Goal: Task Accomplishment & Management: Complete application form

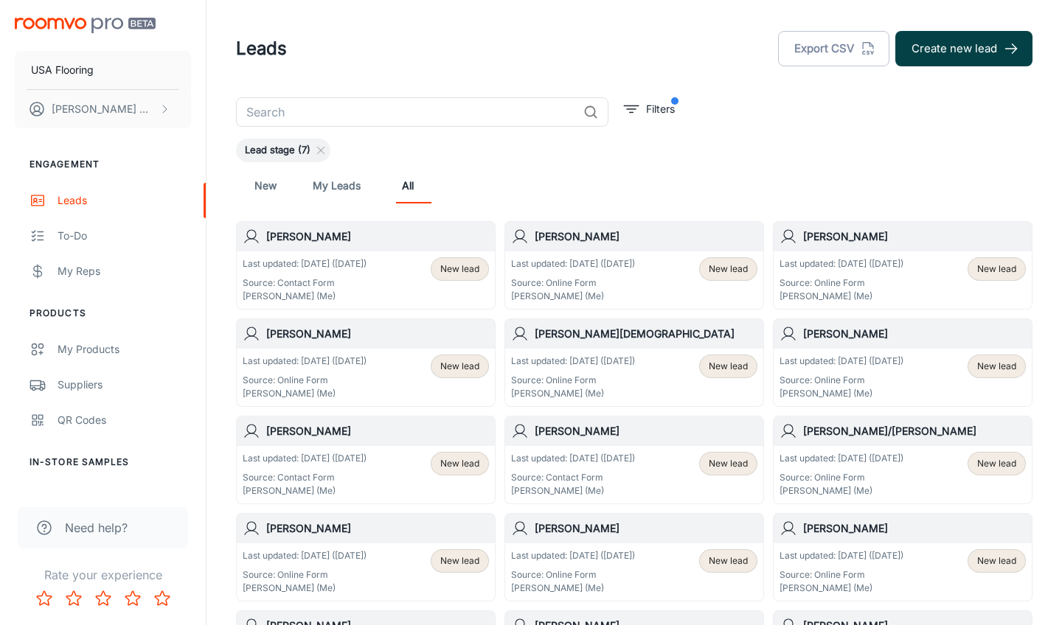
click at [1002, 52] on button "Create new lead" at bounding box center [963, 48] width 137 height 35
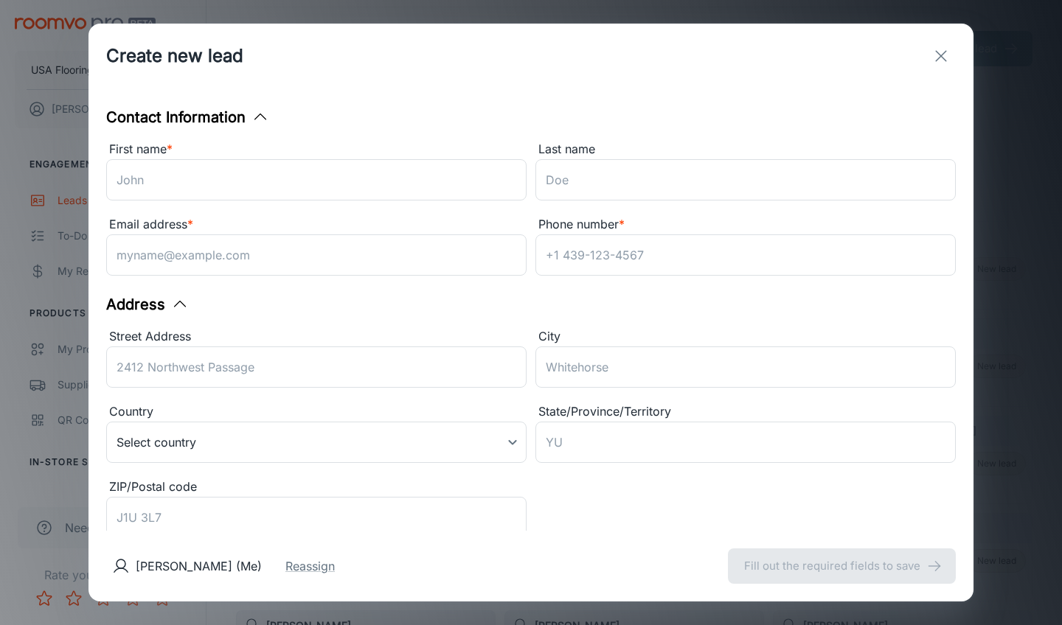
click at [303, 201] on div "First name * ​" at bounding box center [316, 173] width 420 height 66
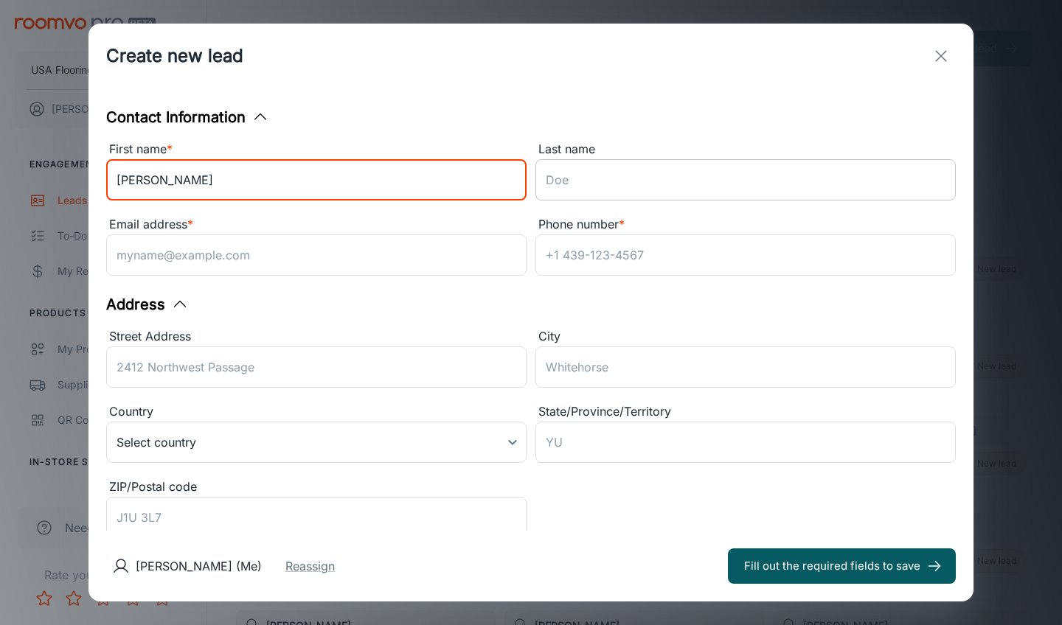
type input "[PERSON_NAME]"
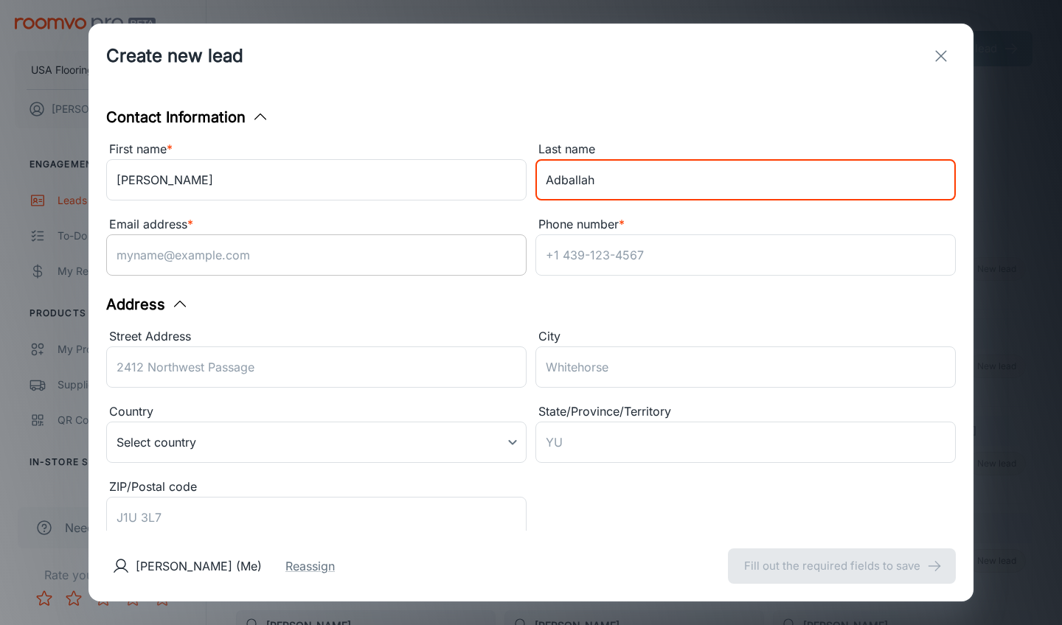
type input "Adballah"
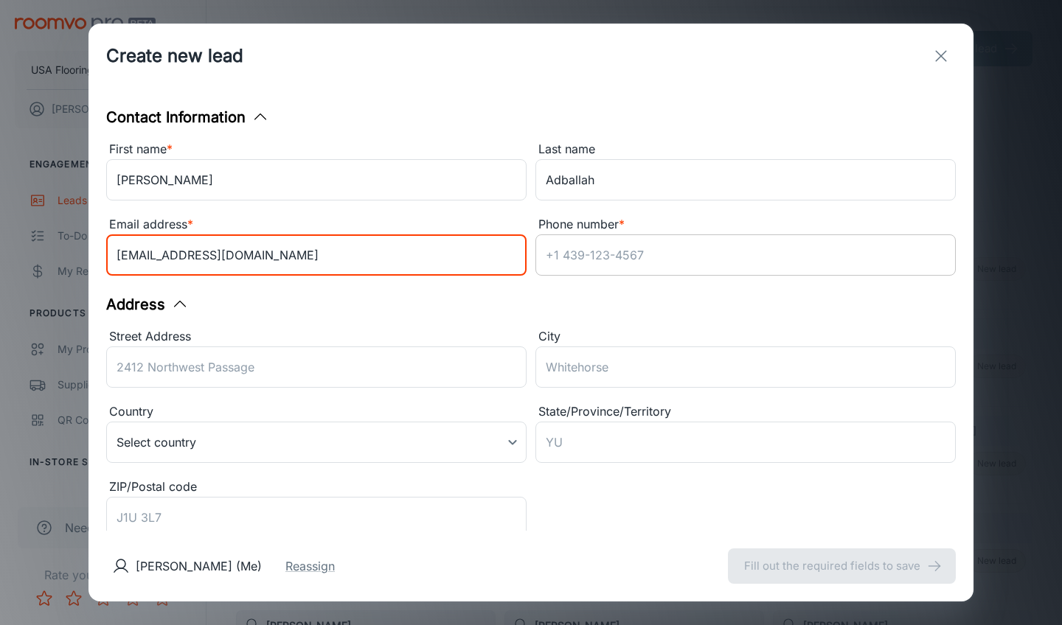
type input "[EMAIL_ADDRESS][DOMAIN_NAME]"
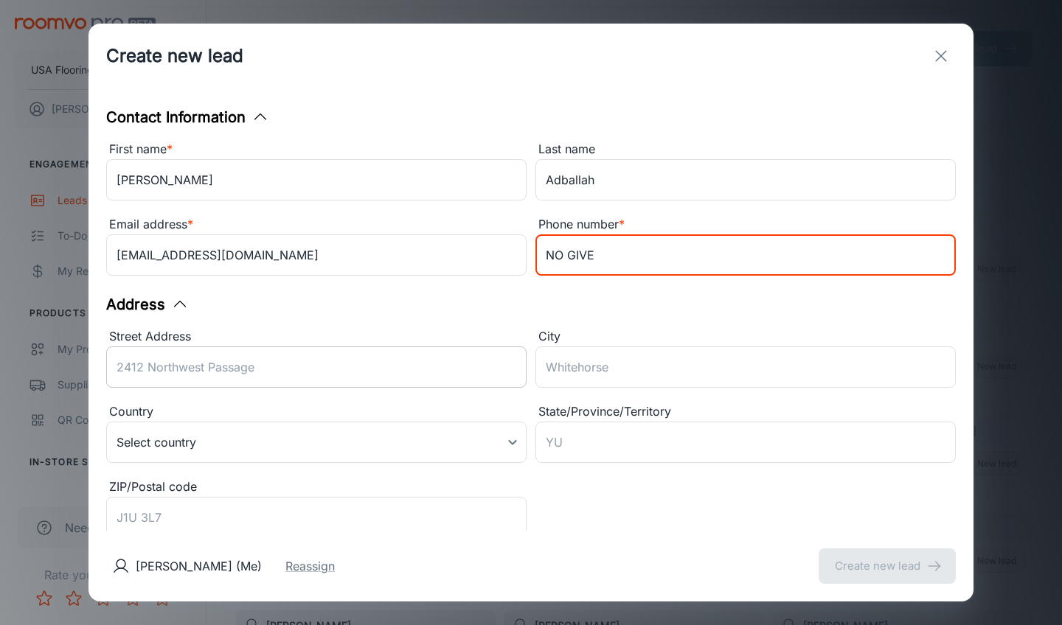
type input "NO GIVE"
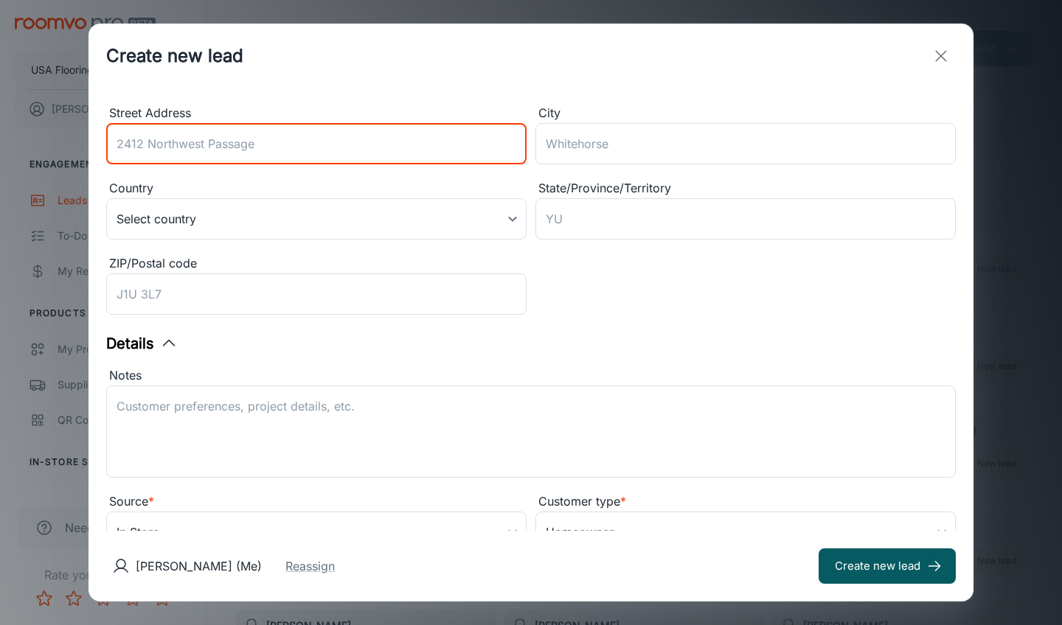
scroll to position [218, 0]
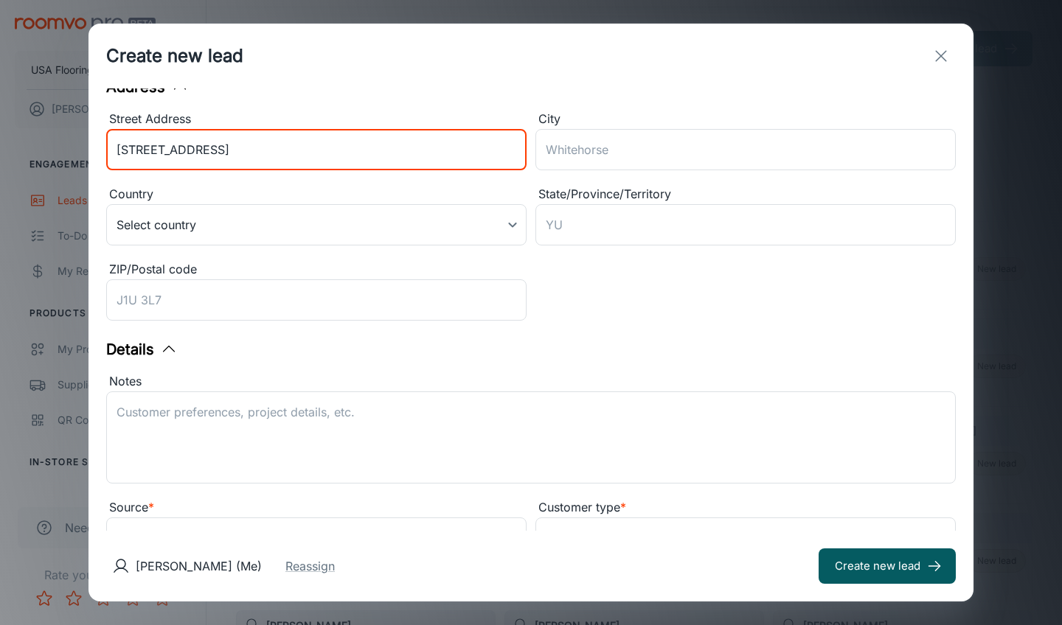
type input "[STREET_ADDRESS]"
click at [615, 172] on div "City ​" at bounding box center [745, 143] width 420 height 66
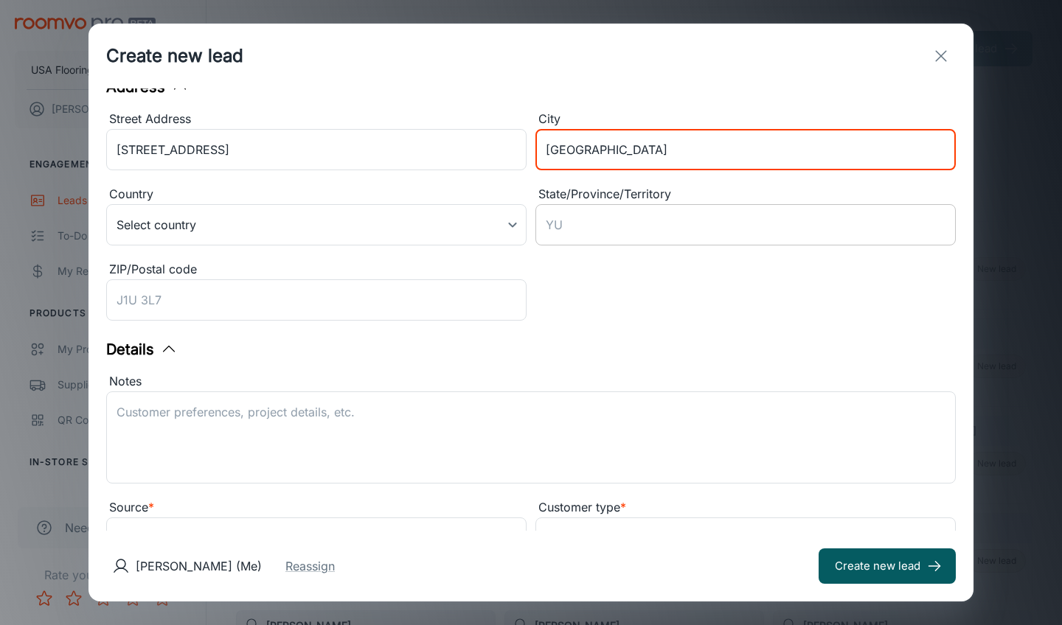
type input "[GEOGRAPHIC_DATA]"
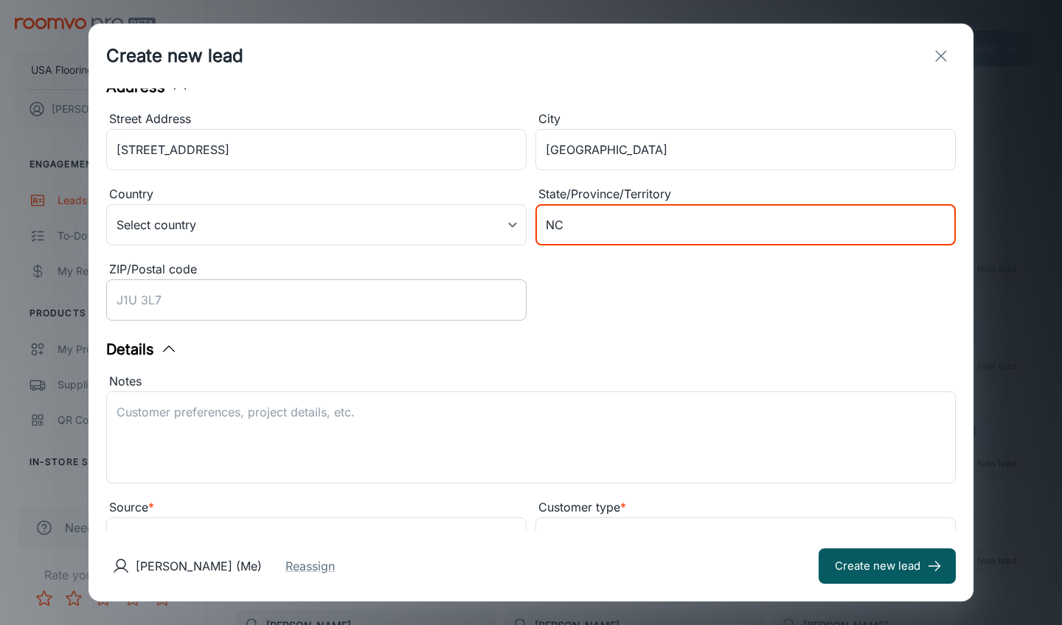
type input "NC"
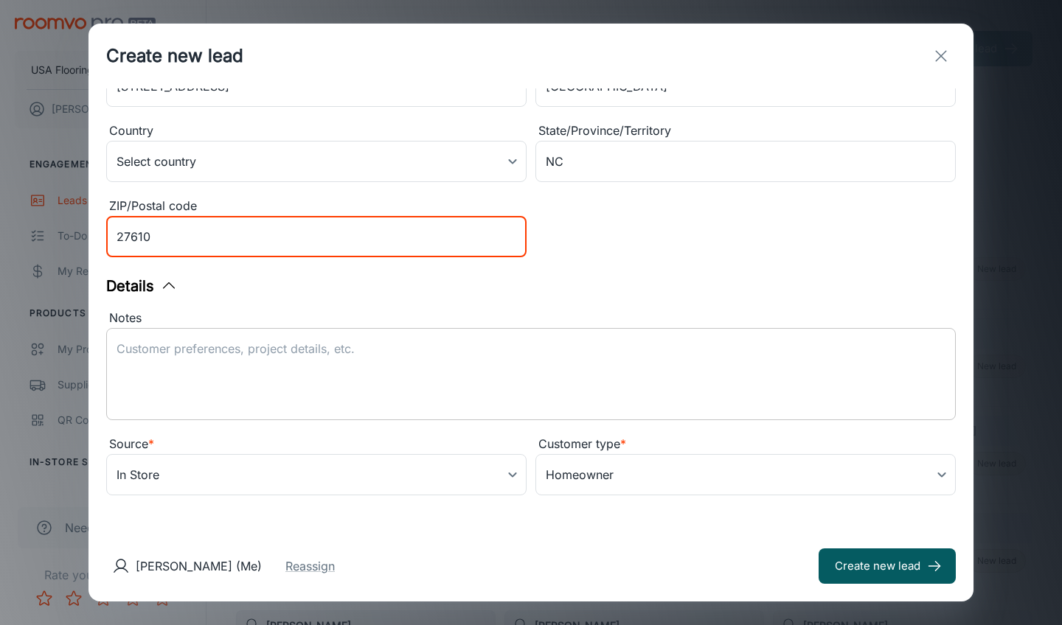
type input "27610"
click at [369, 354] on textarea "Notes" at bounding box center [531, 375] width 829 height 68
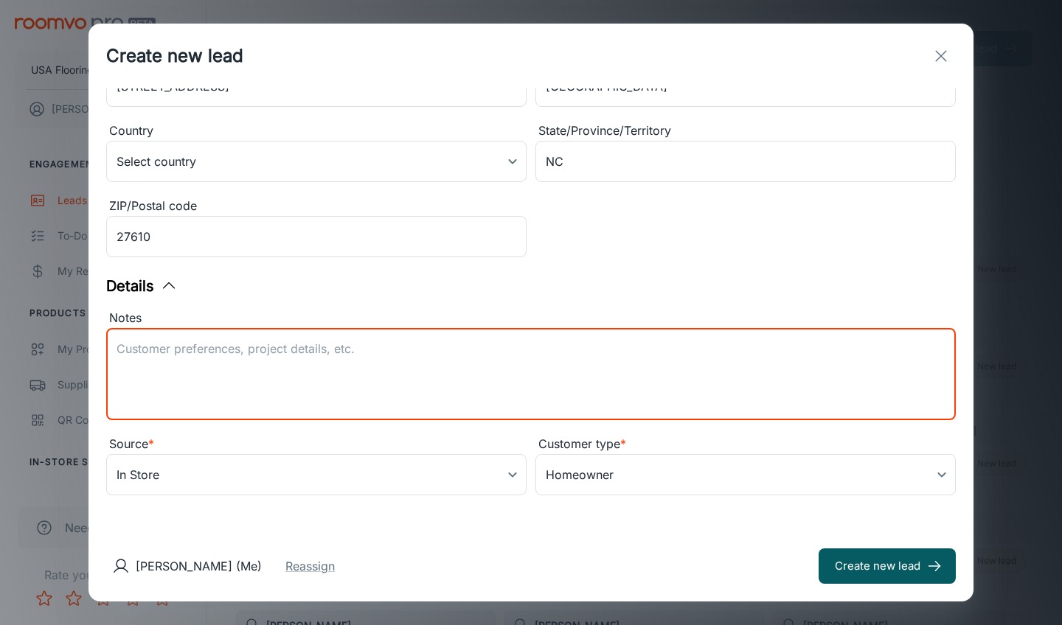
scroll to position [281, 0]
paste textarea "Samples purchased: STARTING LINE - STORMY ESPRESSO 3060V_07318"
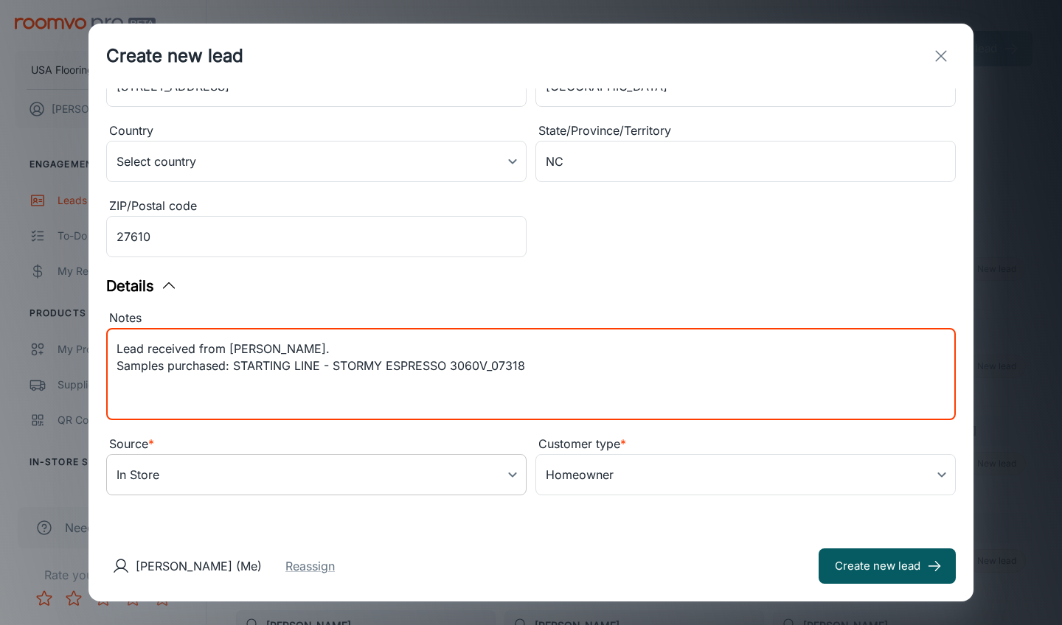
type textarea "Lead received from [PERSON_NAME]. Samples purchased: STARTING LINE - STORMY ESP…"
click at [237, 471] on body "USA Flooring [PERSON_NAME] Engagement Leads To-do My Reps Products My Products …" at bounding box center [531, 312] width 1062 height 625
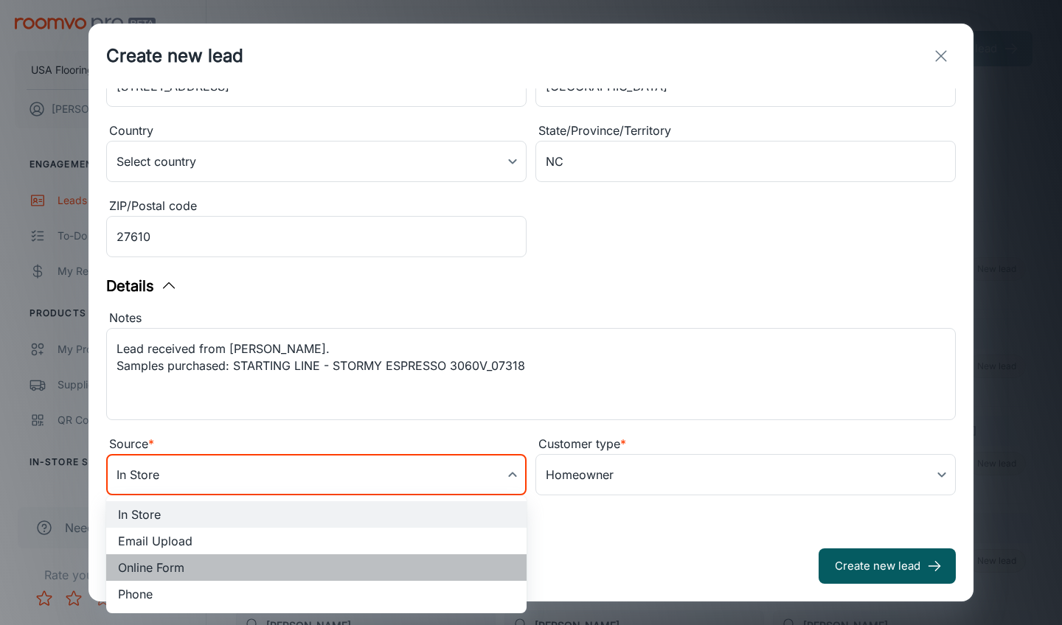
drag, startPoint x: 182, startPoint y: 565, endPoint x: 348, endPoint y: 304, distance: 309.4
click at [182, 565] on li "Online Form" at bounding box center [316, 568] width 420 height 27
type input "online_form"
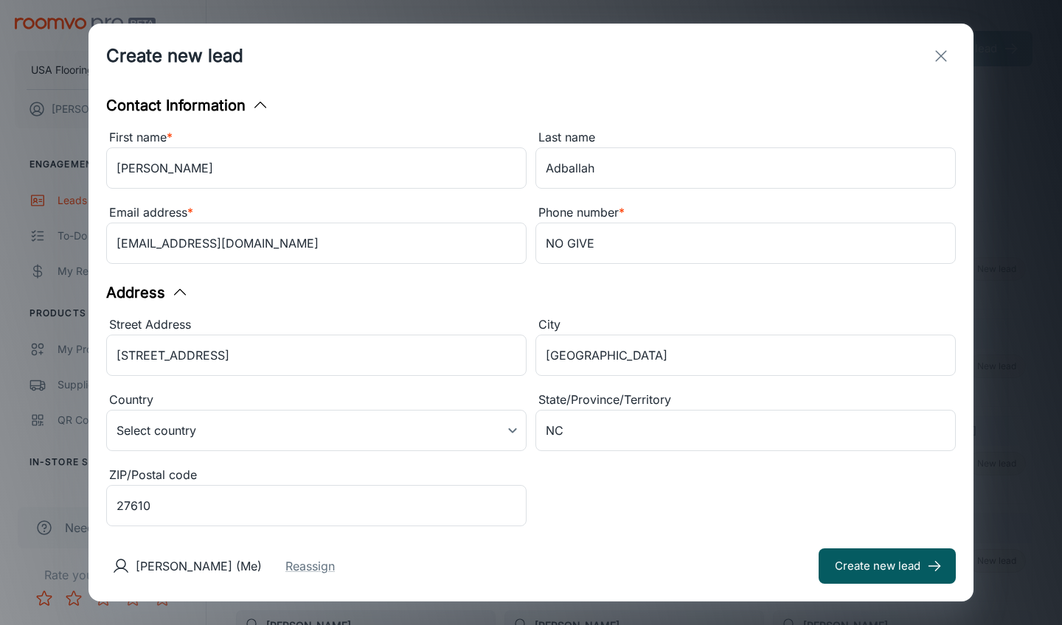
scroll to position [8, 0]
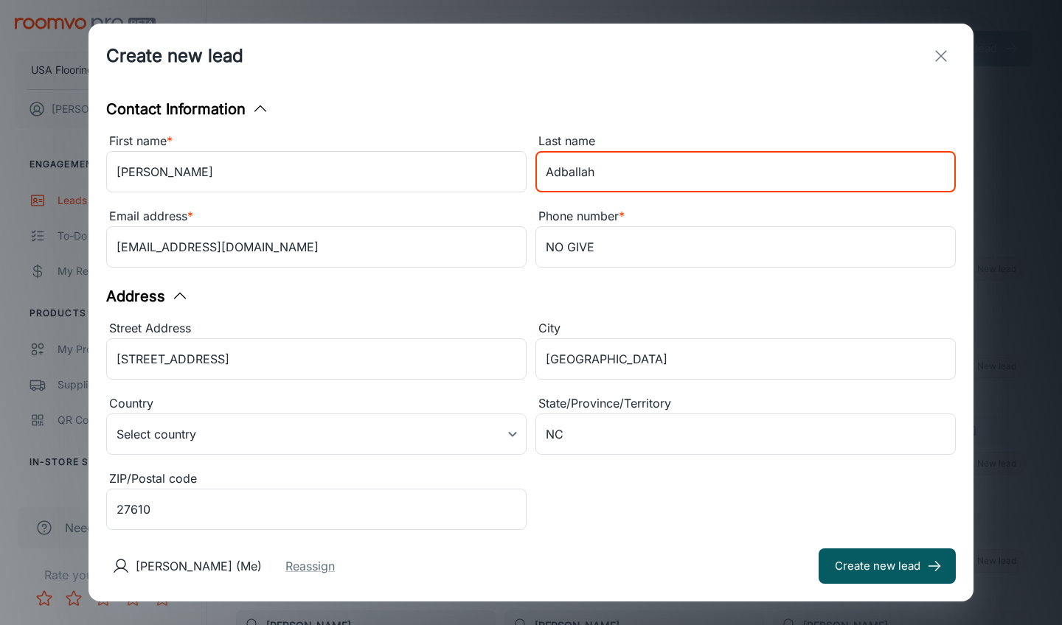
click at [567, 174] on input "Adballah" at bounding box center [745, 171] width 420 height 41
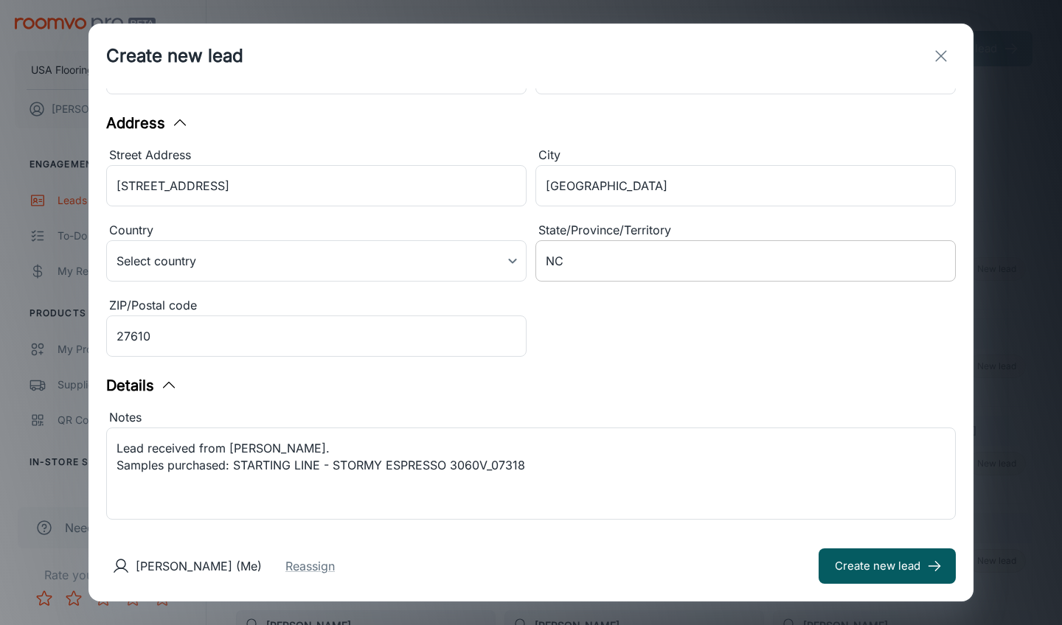
scroll to position [226, 0]
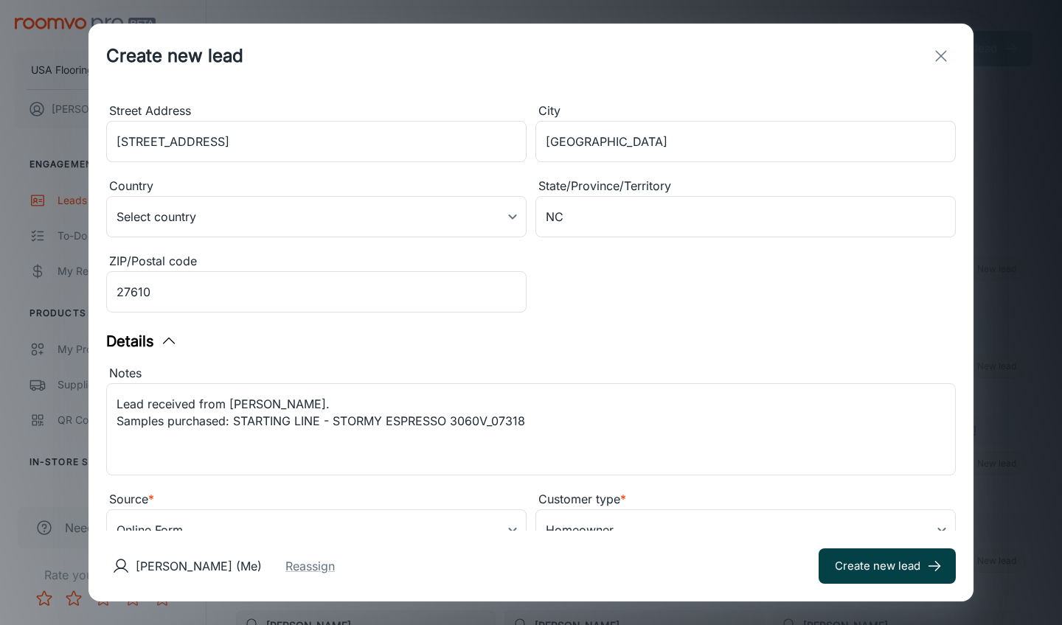
type input "[PERSON_NAME]"
click at [890, 567] on button "Create new lead" at bounding box center [887, 566] width 137 height 35
type input "in_store"
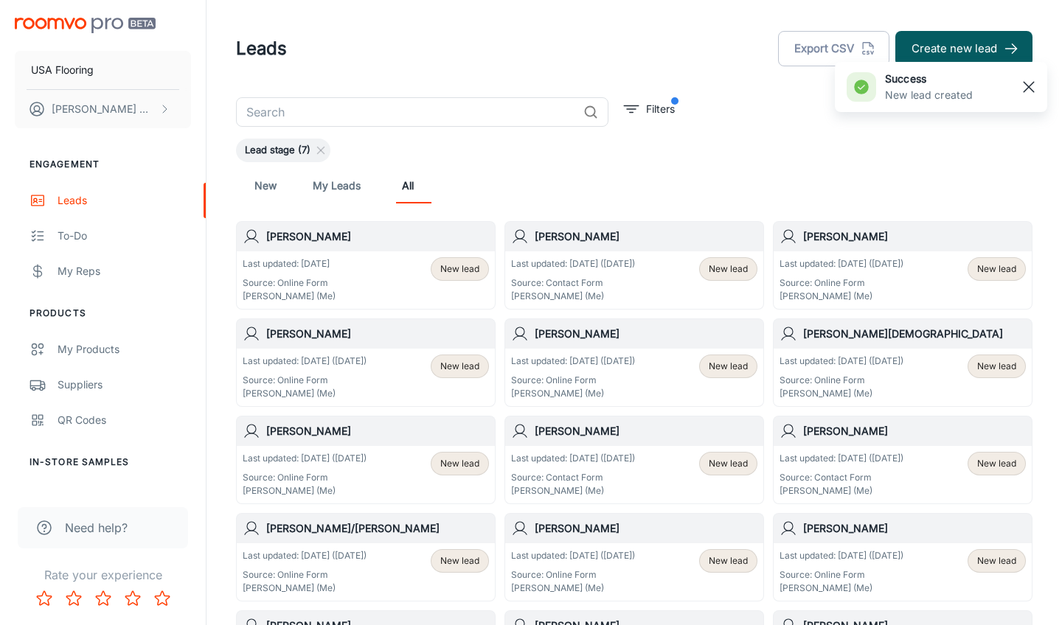
click at [1030, 88] on line "button" at bounding box center [1029, 87] width 10 height 10
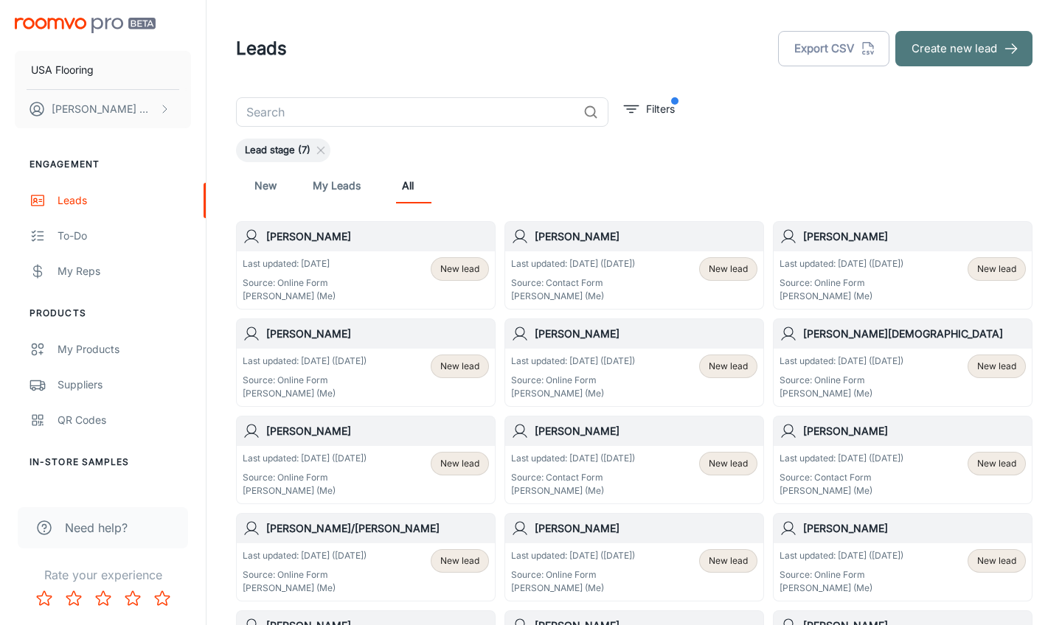
click at [995, 52] on button "Create new lead" at bounding box center [963, 48] width 137 height 35
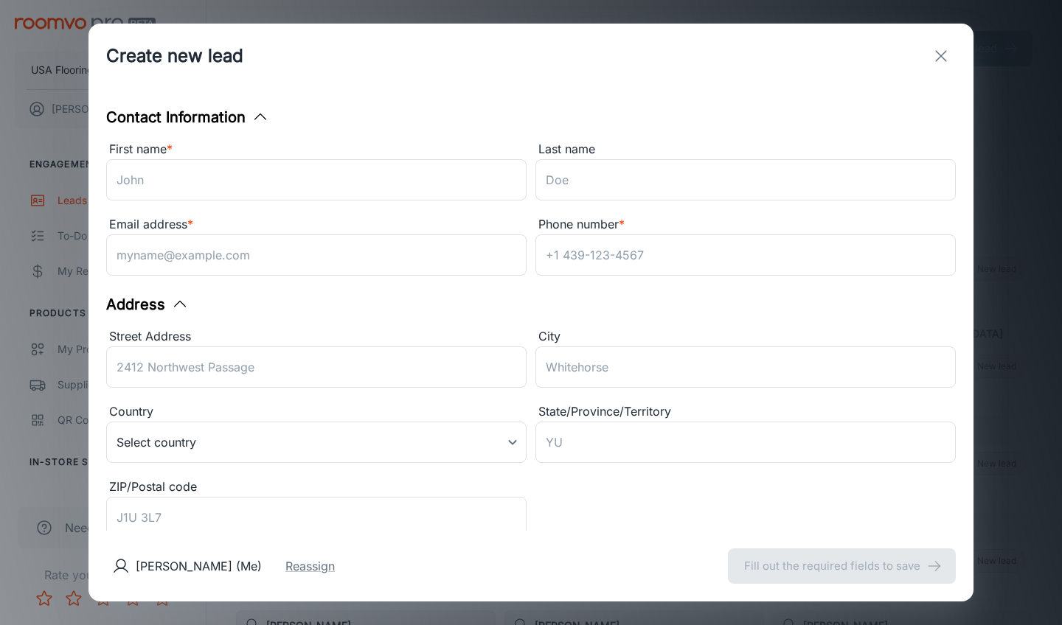
click at [349, 208] on div "Email address * ​" at bounding box center [311, 244] width 429 height 75
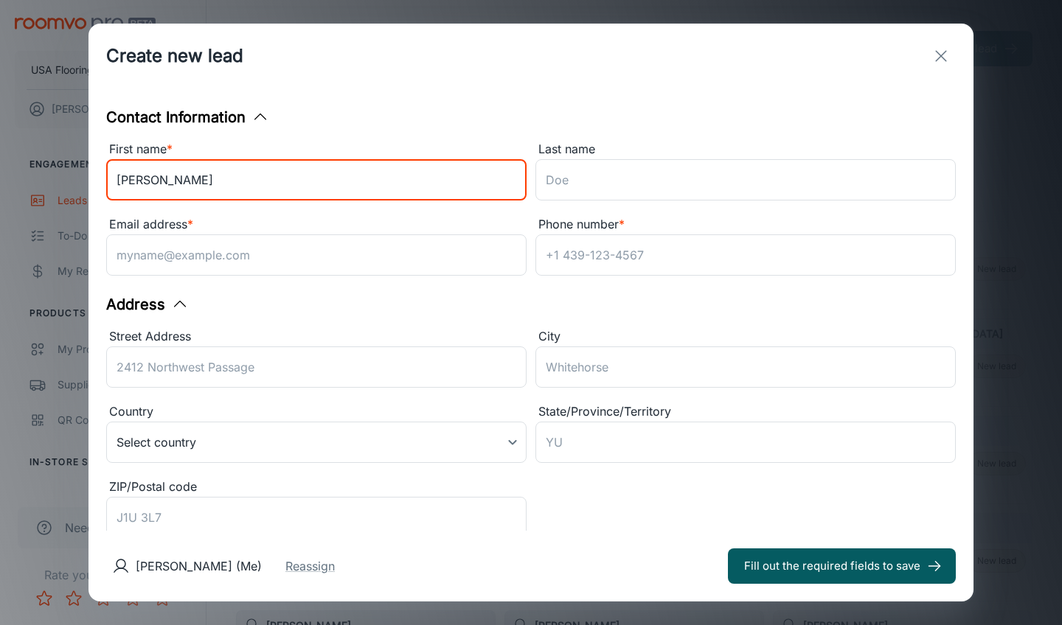
type input "[PERSON_NAME]"
click at [687, 202] on div "Last name ​" at bounding box center [745, 173] width 420 height 66
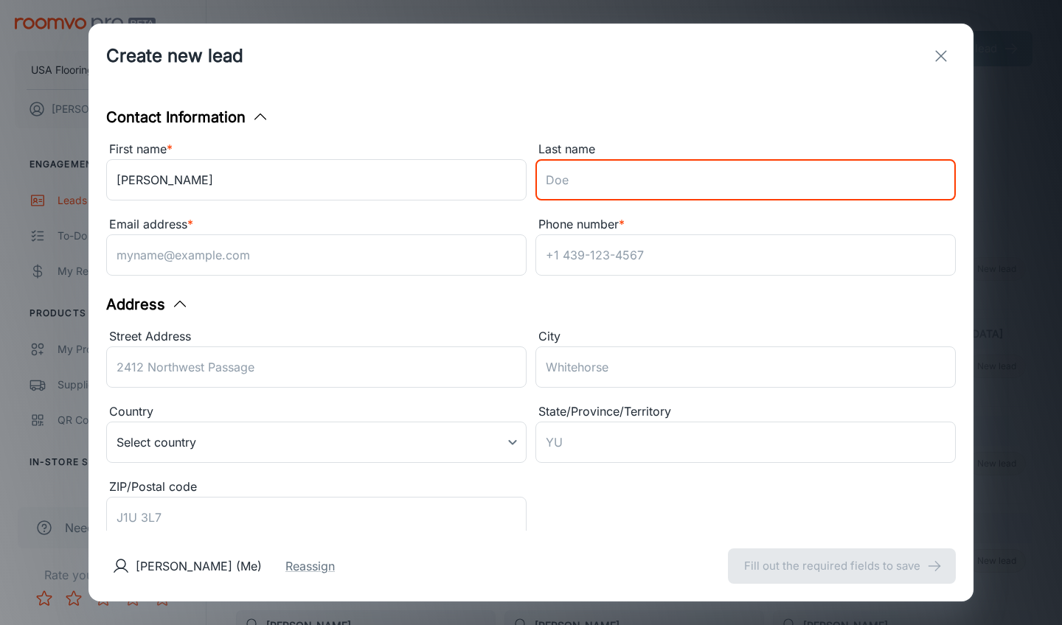
type input "T"
type input "[PERSON_NAME]"
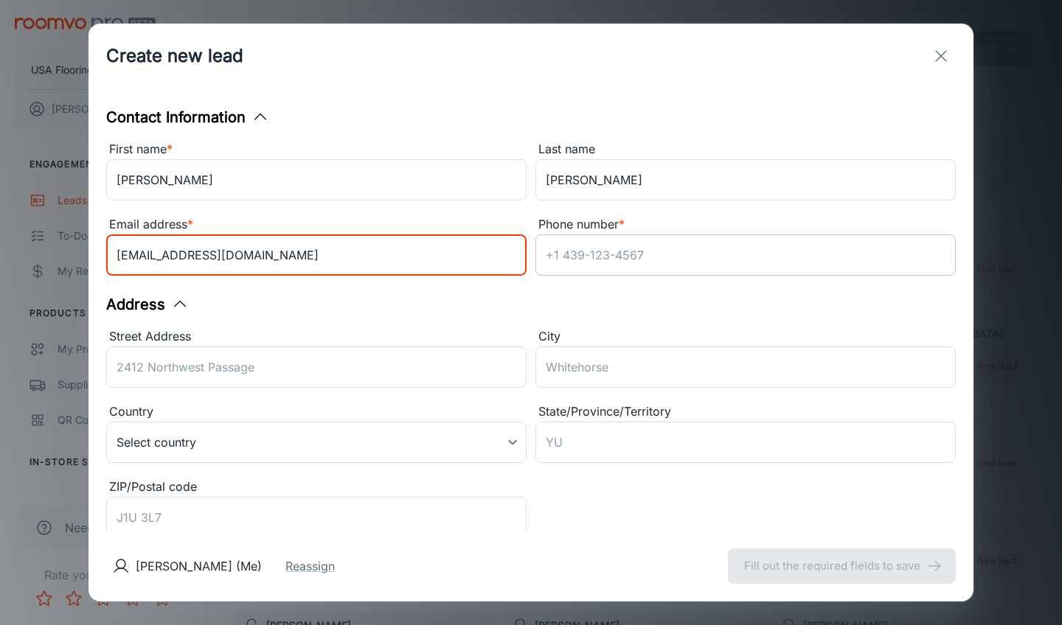
type input "[EMAIL_ADDRESS][DOMAIN_NAME]"
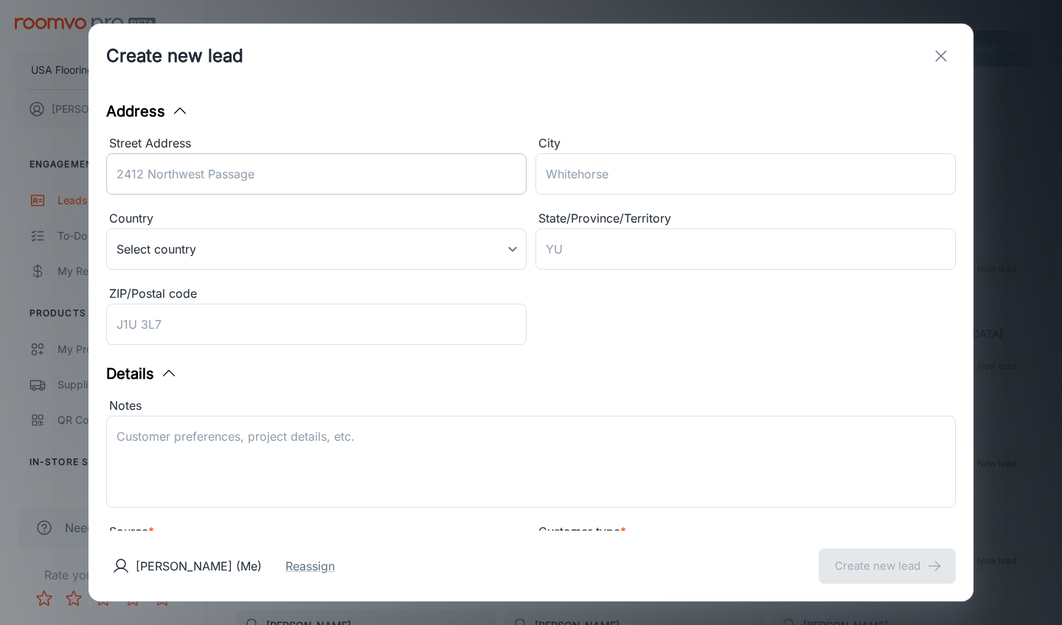
scroll to position [209, 0]
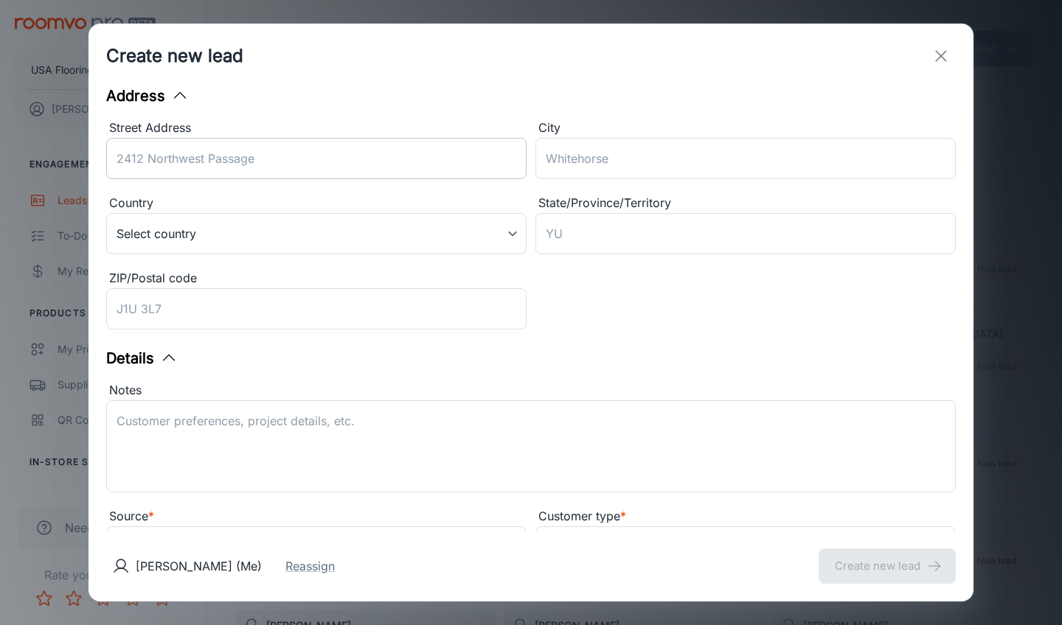
type input "9196027143"
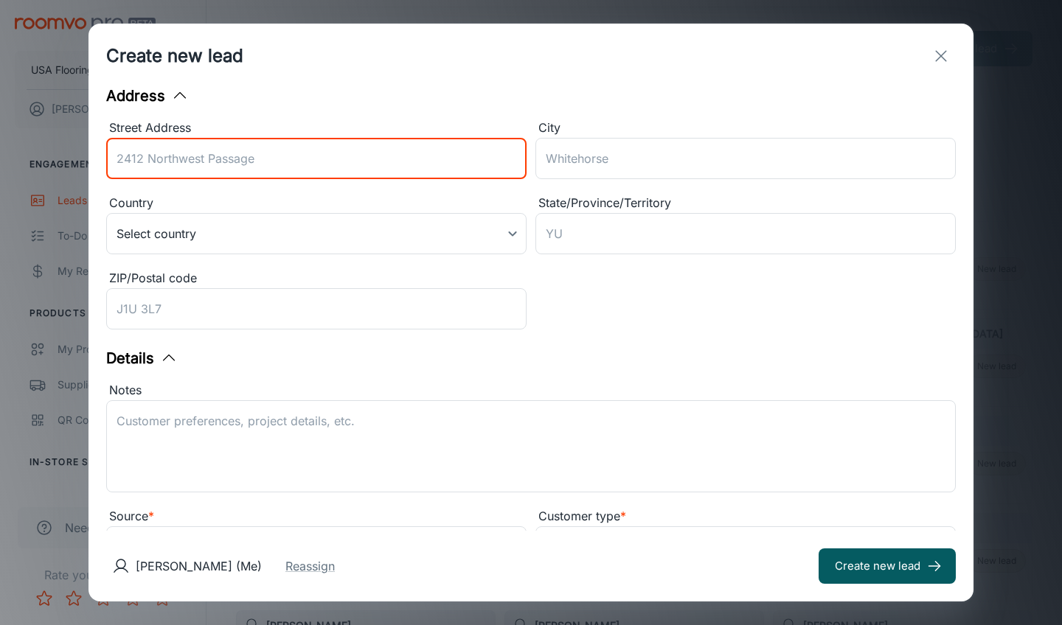
click at [379, 336] on div "Contact Information First name * [PERSON_NAME] ​ Last name [PERSON_NAME] ​ Emai…" at bounding box center [531, 310] width 885 height 443
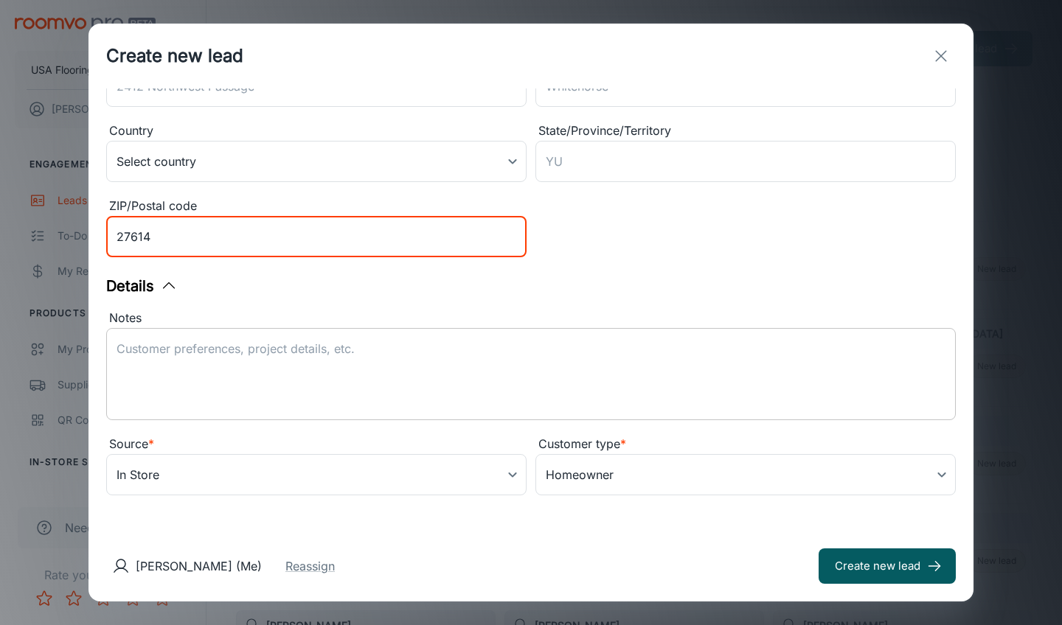
type input "27614"
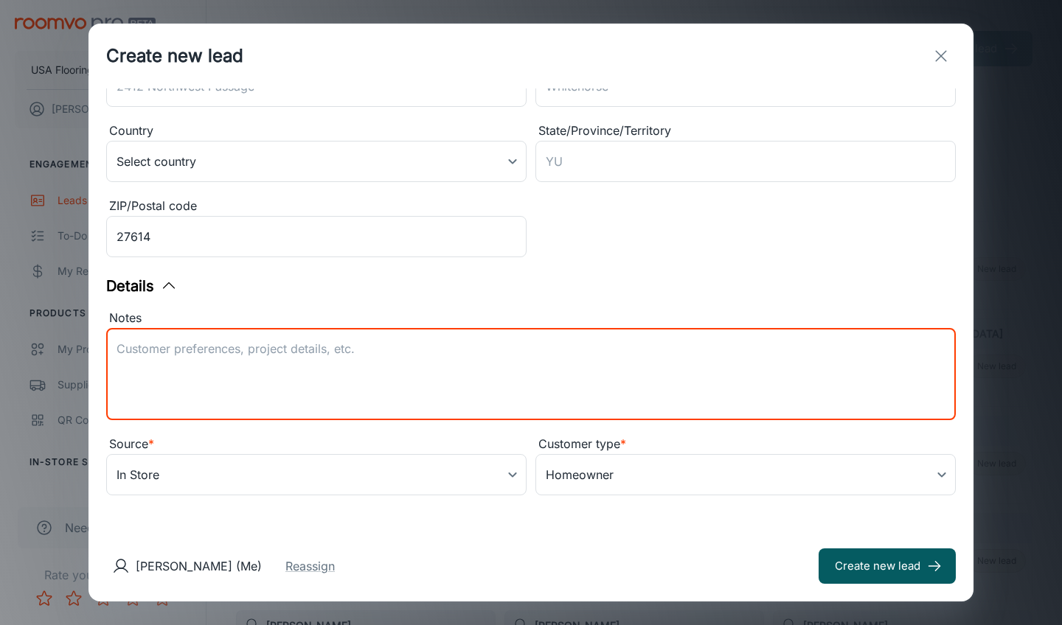
click at [491, 382] on textarea "Notes" at bounding box center [531, 375] width 829 height 68
type textarea "Lead received from Daltile. [PERSON_NAME] is interested in Daltile products for…"
click at [424, 472] on body "USA Flooring [PERSON_NAME] Engagement Leads To-do My Reps Products My Products …" at bounding box center [531, 312] width 1062 height 625
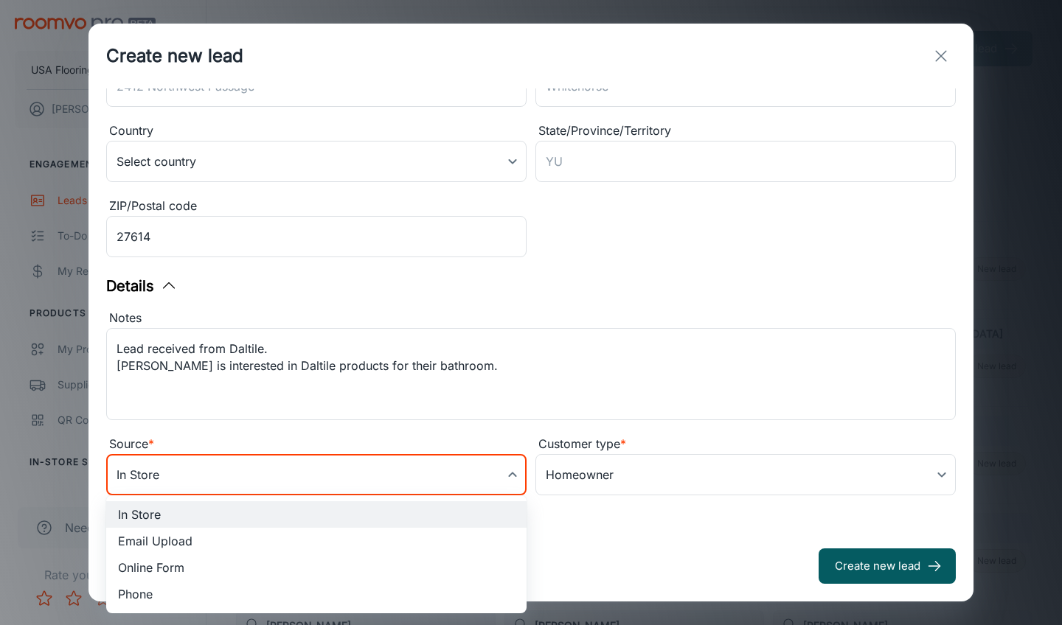
click at [310, 566] on li "Online Form" at bounding box center [316, 568] width 420 height 27
type input "online_form"
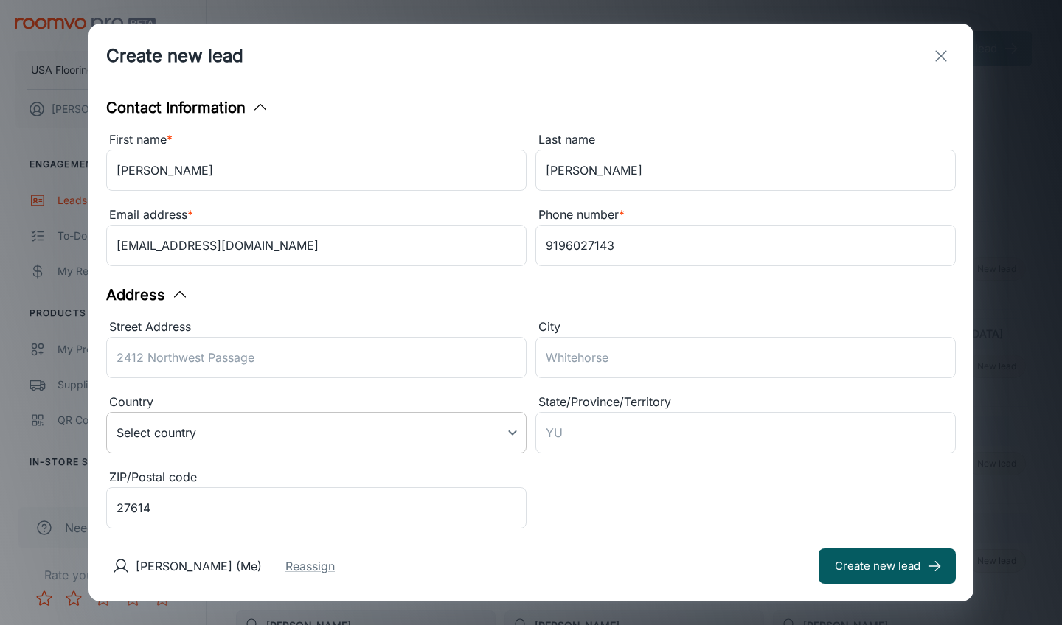
scroll to position [8, 0]
click at [887, 573] on button "Create new lead" at bounding box center [887, 566] width 137 height 35
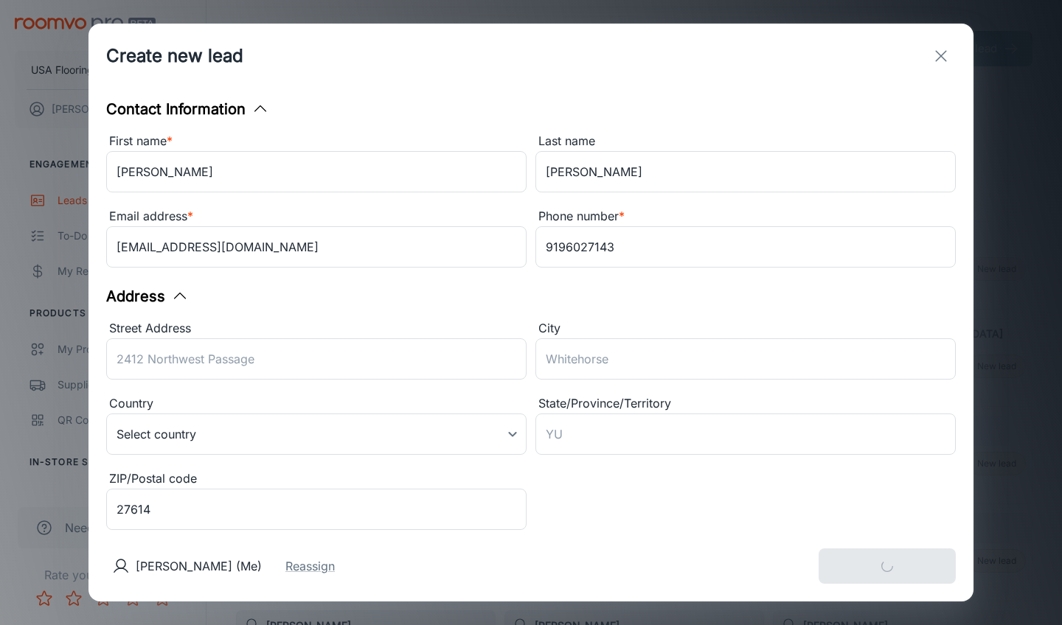
type input "in_store"
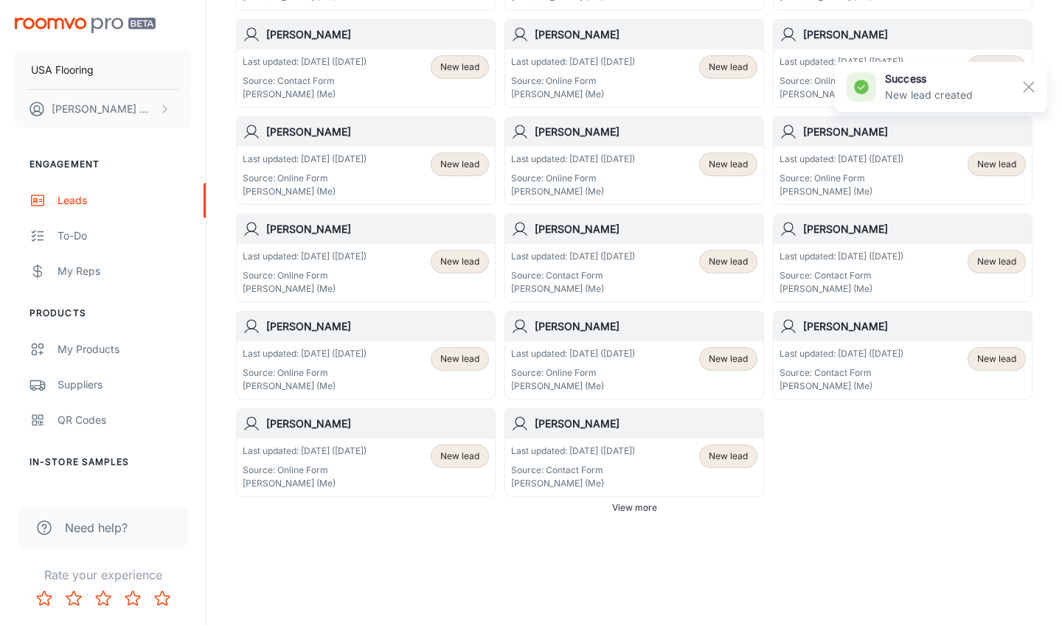
scroll to position [786, 0]
click at [632, 510] on span "View more" at bounding box center [634, 508] width 45 height 13
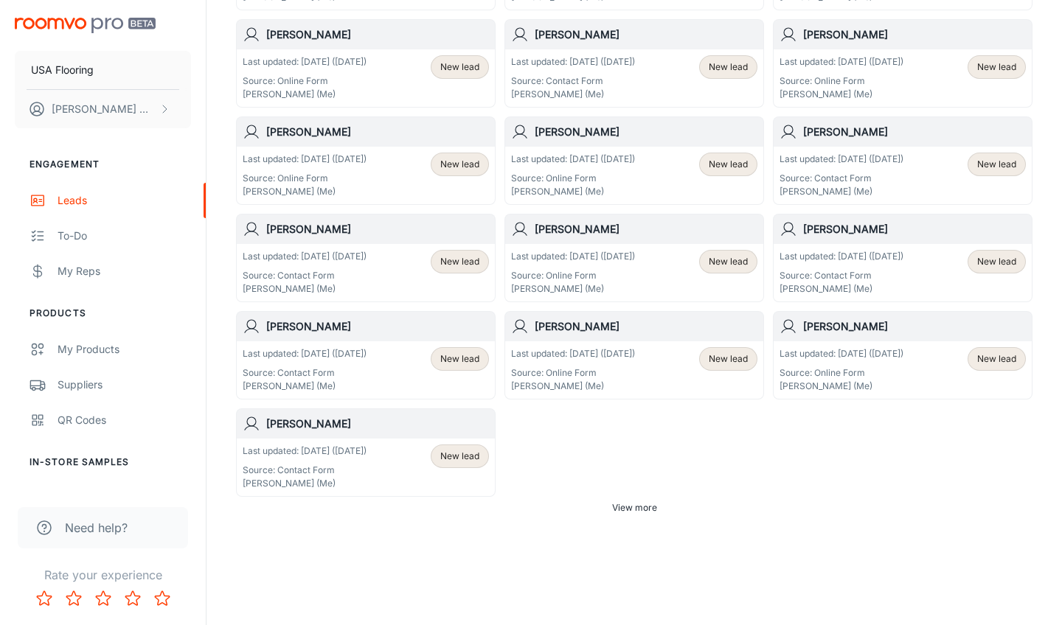
scroll to position [1857, 0]
click at [628, 508] on span "View more" at bounding box center [634, 508] width 45 height 13
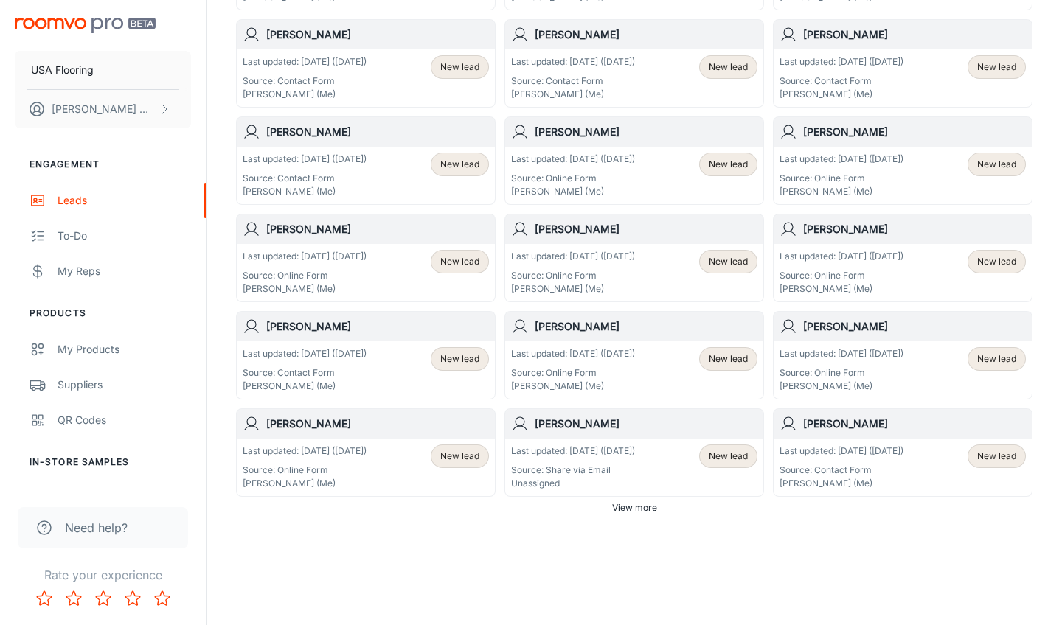
scroll to position [2831, 0]
click at [631, 504] on span "View more" at bounding box center [634, 508] width 45 height 13
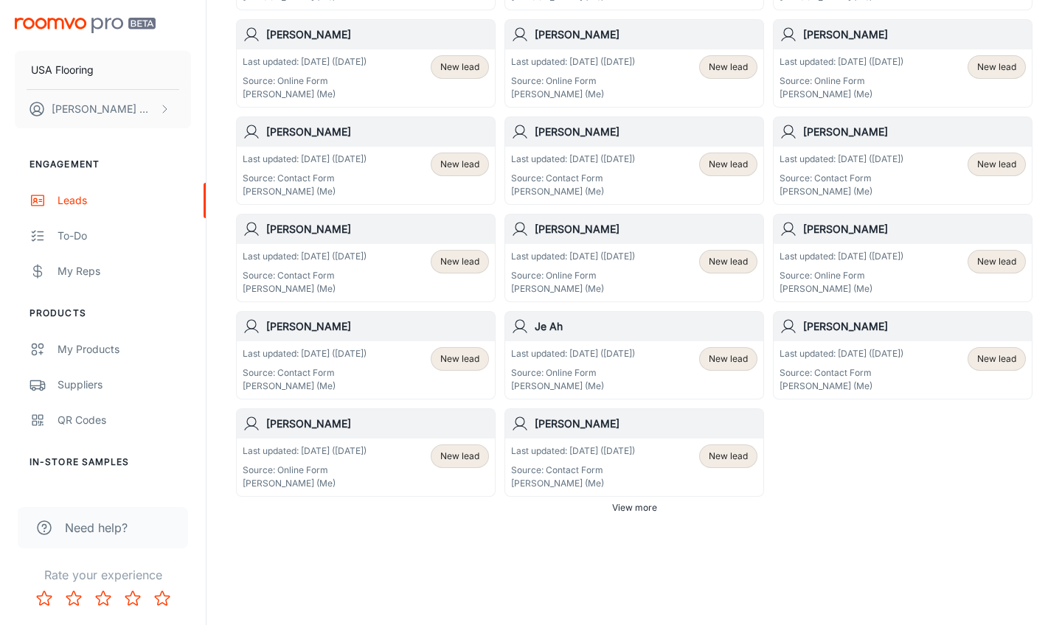
click at [631, 504] on span "View more" at bounding box center [634, 508] width 45 height 13
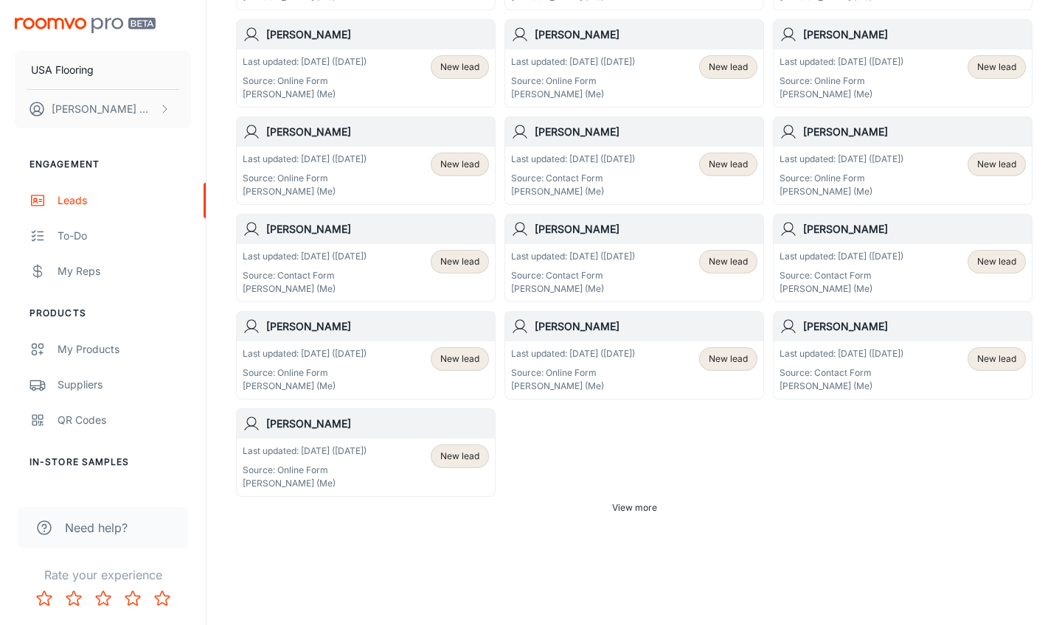
click at [631, 504] on span "View more" at bounding box center [634, 508] width 45 height 13
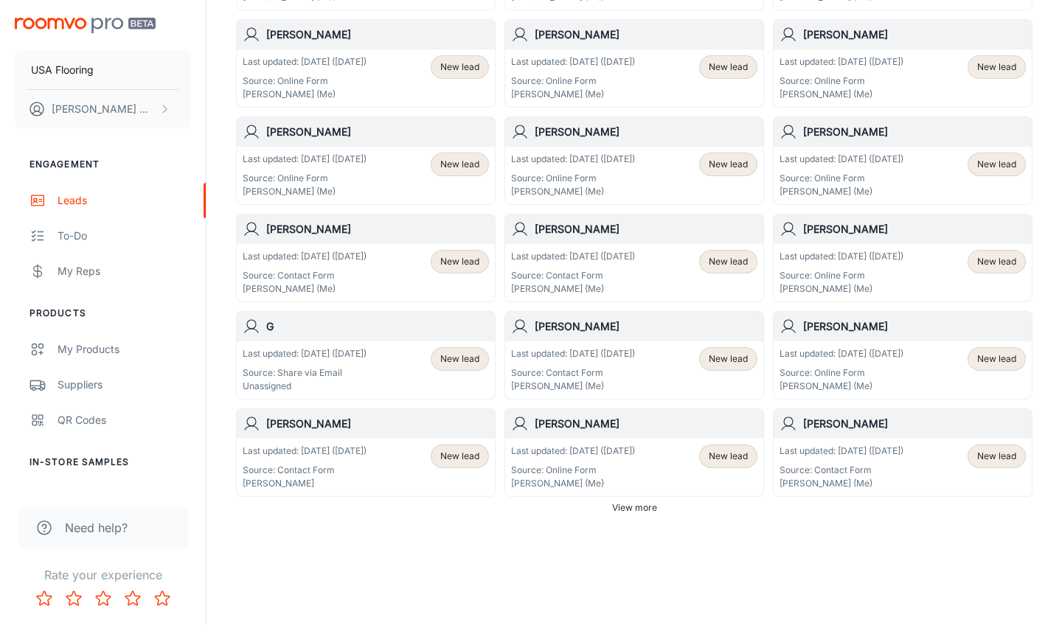
click at [631, 504] on span "View more" at bounding box center [634, 508] width 45 height 13
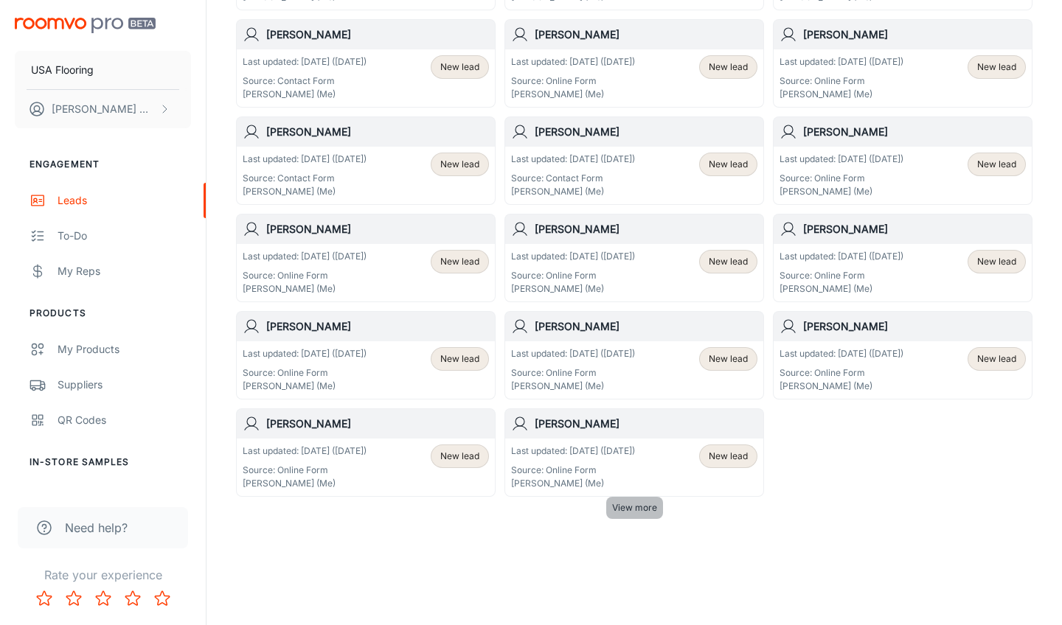
click at [631, 504] on span "View more" at bounding box center [634, 508] width 45 height 13
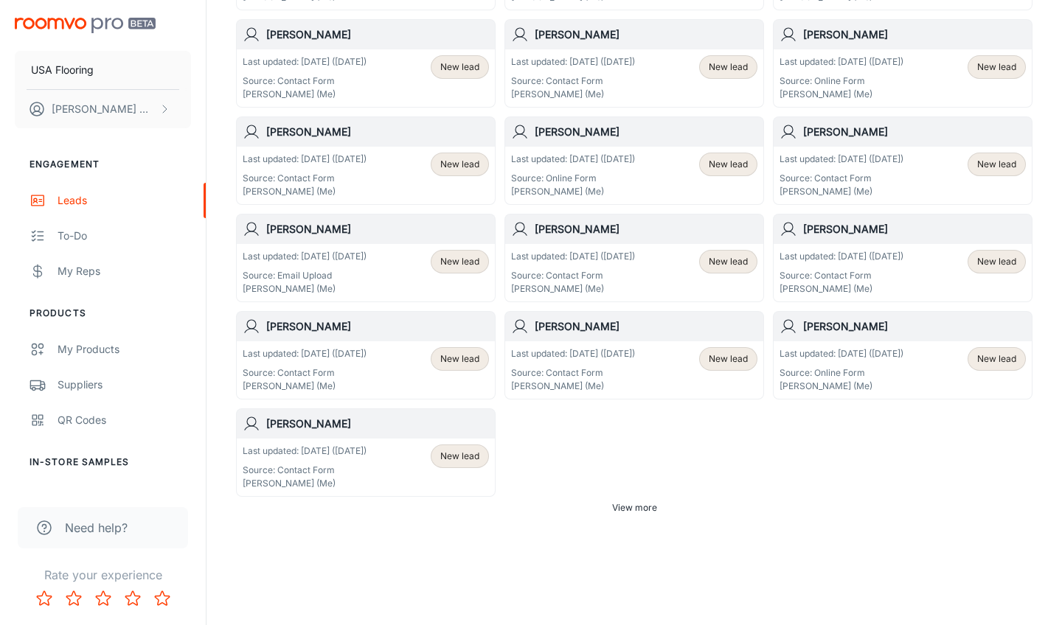
click at [631, 504] on span "View more" at bounding box center [634, 508] width 45 height 13
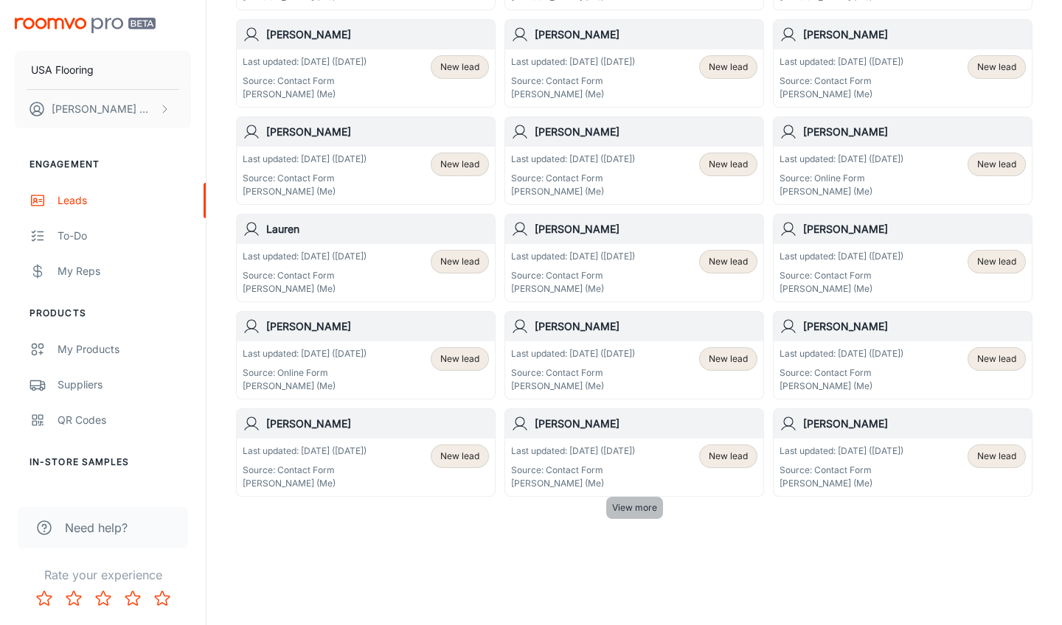
click at [631, 504] on span "View more" at bounding box center [634, 508] width 45 height 13
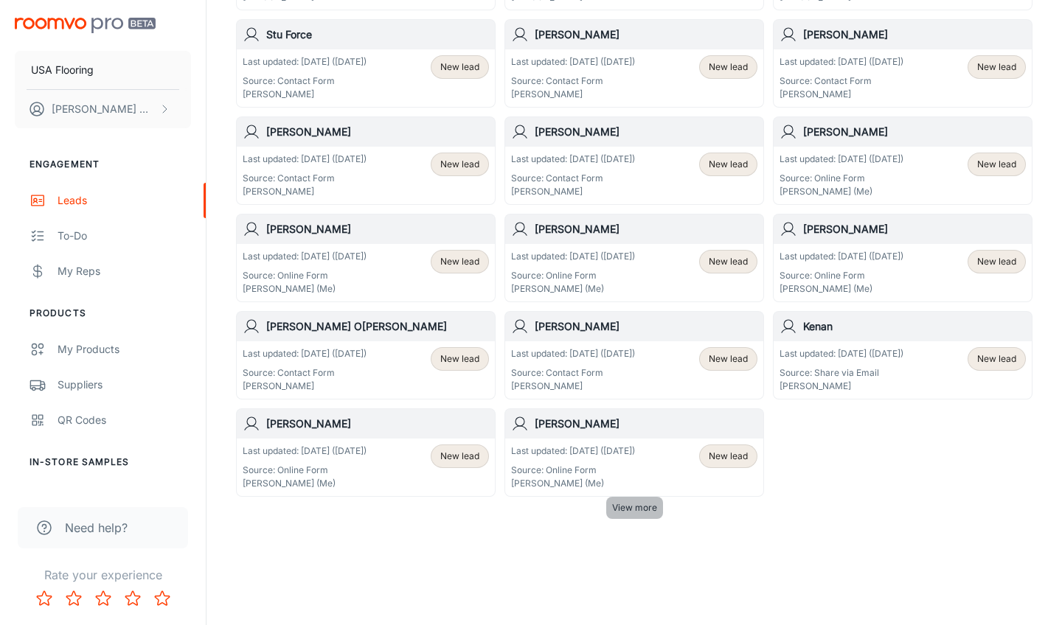
scroll to position [10133, 0]
click at [631, 504] on span "View more" at bounding box center [634, 508] width 45 height 13
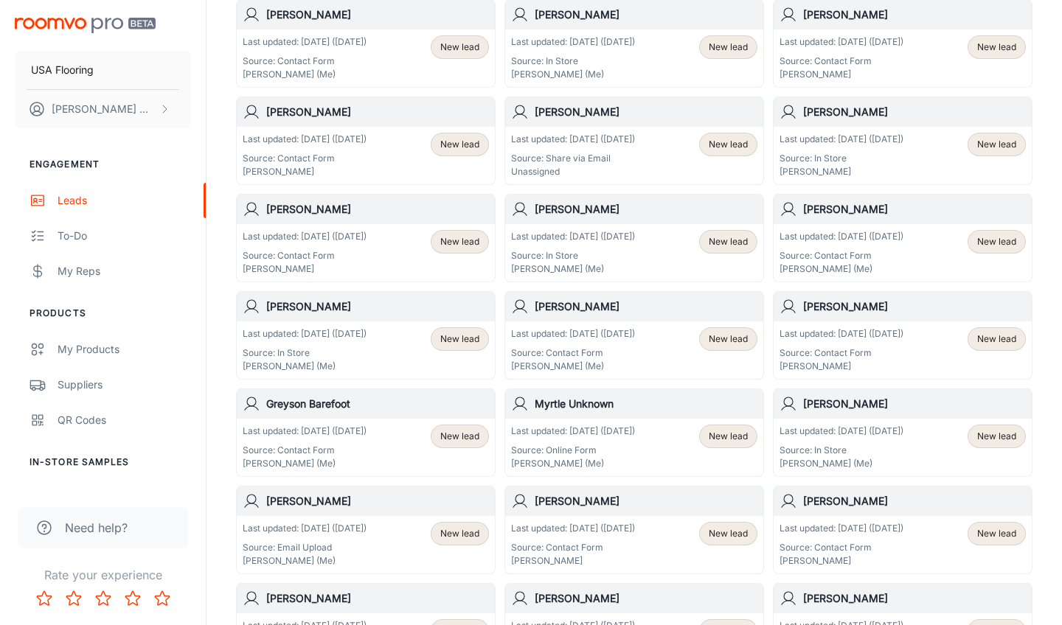
scroll to position [10888, 0]
